Goal: Use online tool/utility: Utilize a website feature to perform a specific function

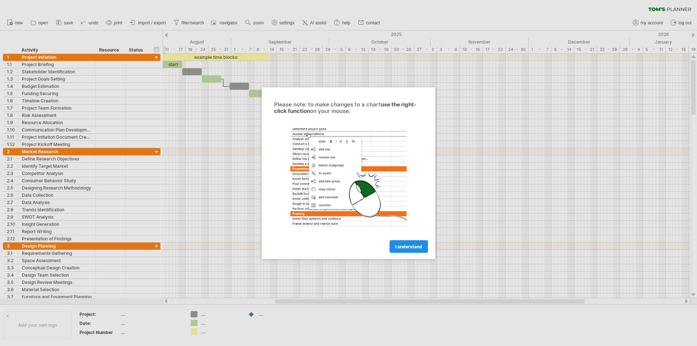
click at [411, 245] on span "I understand" at bounding box center [408, 246] width 27 height 5
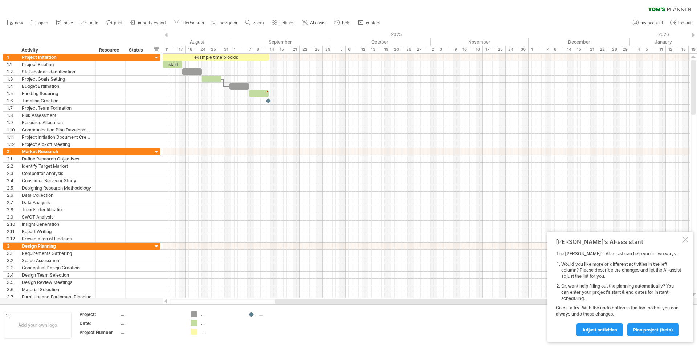
click at [167, 35] on div at bounding box center [166, 35] width 3 height 5
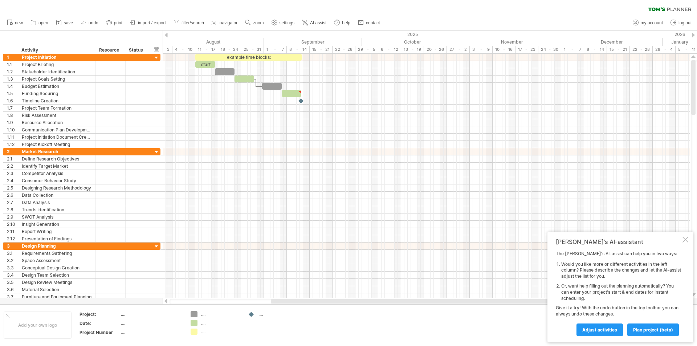
click at [167, 35] on div at bounding box center [166, 35] width 3 height 5
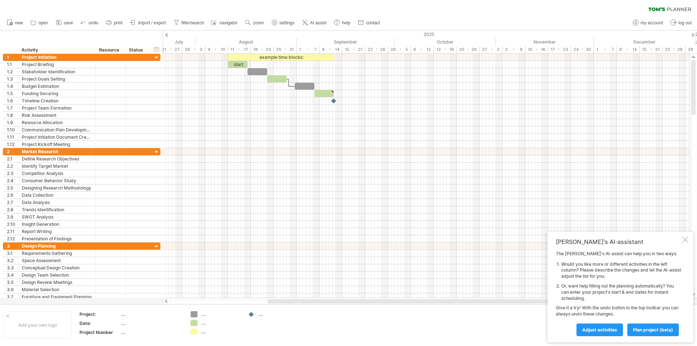
click at [167, 35] on div at bounding box center [166, 35] width 3 height 5
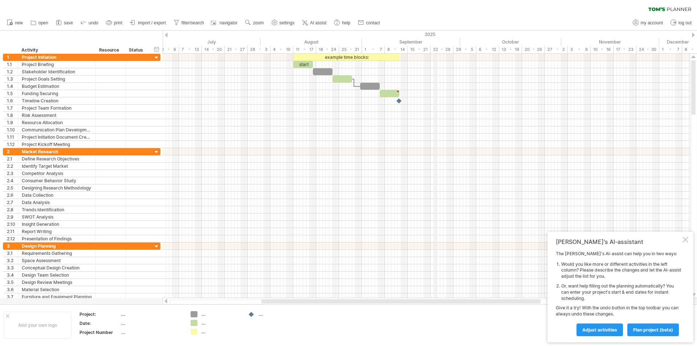
click at [421, 32] on div "2025" at bounding box center [177, 34] width 1166 height 8
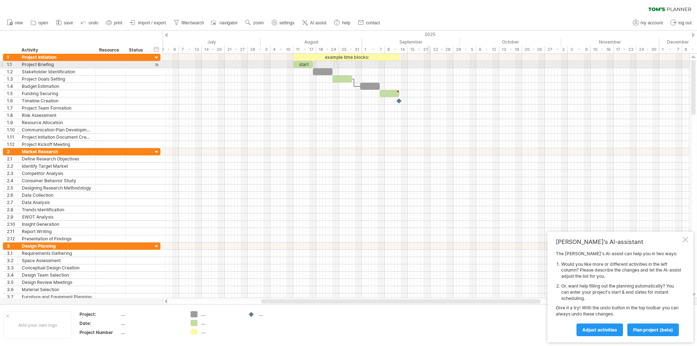
click at [430, 77] on div at bounding box center [426, 78] width 527 height 7
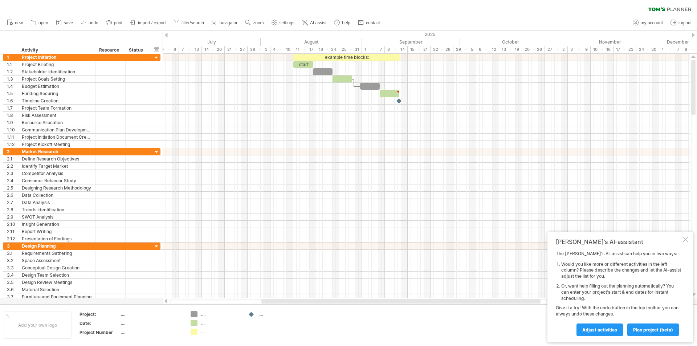
drag, startPoint x: 285, startPoint y: 303, endPoint x: 236, endPoint y: 300, distance: 48.4
click at [261, 300] on div at bounding box center [400, 301] width 279 height 4
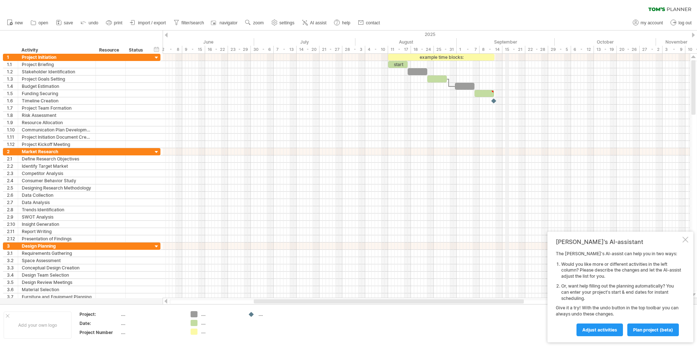
click at [506, 33] on div "2025" at bounding box center [259, 34] width 1192 height 8
click at [494, 40] on div "September" at bounding box center [506, 42] width 98 height 8
click at [475, 42] on div "September" at bounding box center [506, 42] width 98 height 8
click at [469, 44] on div "September" at bounding box center [506, 42] width 98 height 8
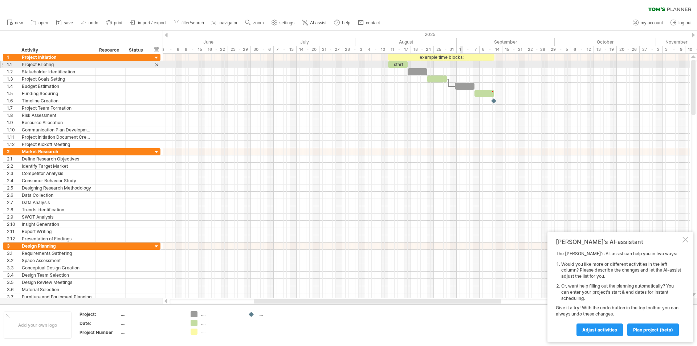
click at [461, 67] on div at bounding box center [426, 64] width 527 height 7
click at [396, 63] on div "start" at bounding box center [398, 64] width 20 height 7
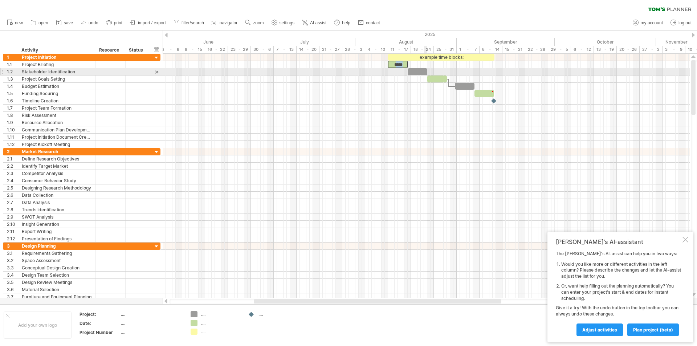
drag, startPoint x: 396, startPoint y: 63, endPoint x: 429, endPoint y: 69, distance: 33.5
click at [429, 69] on div "example time blocks: ***** [DATE] [DATE]" at bounding box center [426, 176] width 527 height 244
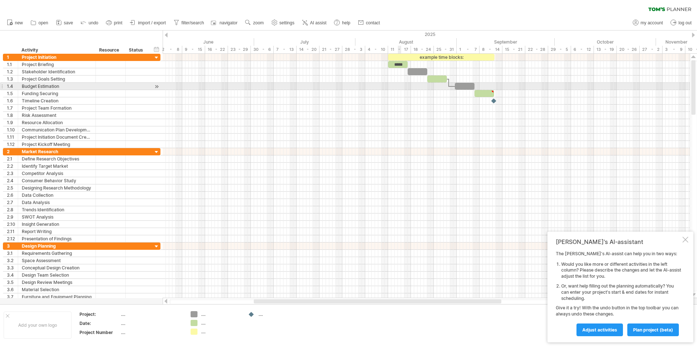
click at [400, 93] on div at bounding box center [426, 93] width 527 height 7
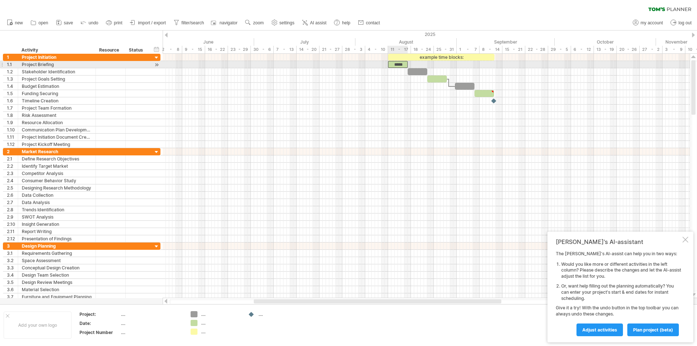
click at [397, 64] on div "*****" at bounding box center [398, 64] width 20 height 7
drag, startPoint x: 397, startPoint y: 62, endPoint x: 465, endPoint y: 65, distance: 68.3
click at [465, 65] on div "example time blocks: ***** [DATE] [DATE]" at bounding box center [426, 176] width 527 height 244
click at [398, 65] on div "*****" at bounding box center [398, 64] width 20 height 7
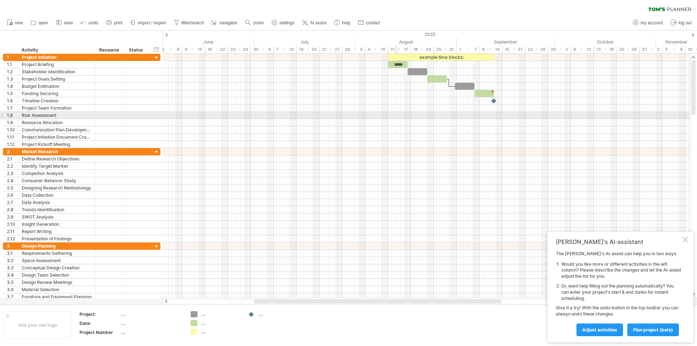
click at [395, 112] on div at bounding box center [426, 115] width 527 height 7
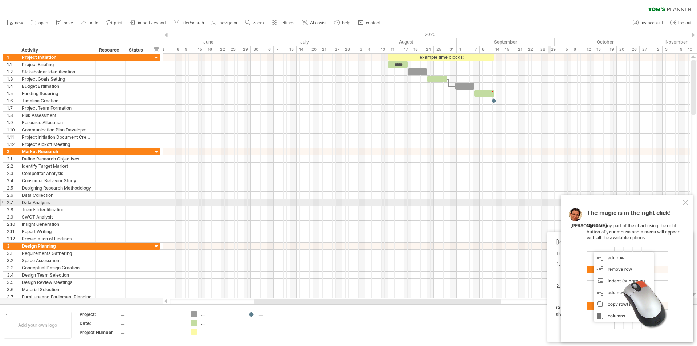
click at [683, 201] on div at bounding box center [685, 203] width 6 height 6
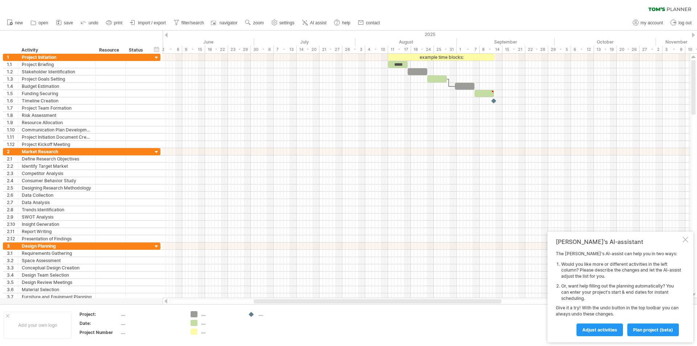
click at [200, 324] on div "...." at bounding box center [216, 323] width 50 height 6
click at [194, 323] on div "Trying to reach [DOMAIN_NAME] Connected again... 0% clear filter new 1" at bounding box center [348, 173] width 697 height 346
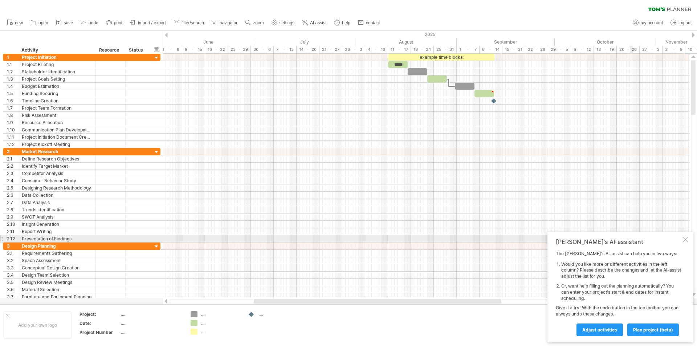
click at [687, 239] on div at bounding box center [685, 240] width 6 height 6
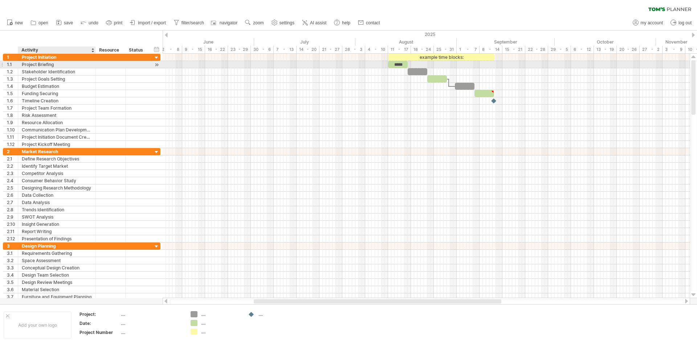
click at [49, 61] on div "Project Briefing" at bounding box center [57, 64] width 70 height 7
click at [156, 64] on div at bounding box center [156, 65] width 7 height 8
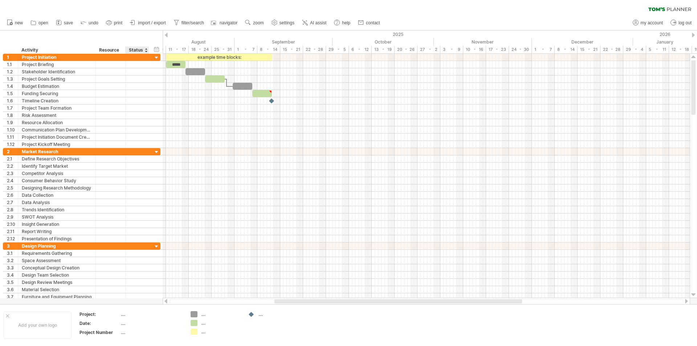
click at [146, 49] on div at bounding box center [145, 49] width 3 height 7
click at [136, 59] on div at bounding box center [137, 57] width 16 height 7
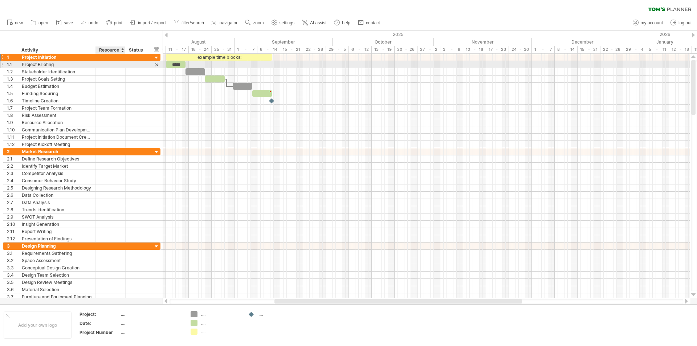
click at [109, 64] on div at bounding box center [110, 64] width 22 height 7
click at [150, 62] on div "**********" at bounding box center [82, 65] width 158 height 8
click at [158, 65] on div at bounding box center [156, 65] width 7 height 8
